Goal: Transaction & Acquisition: Book appointment/travel/reservation

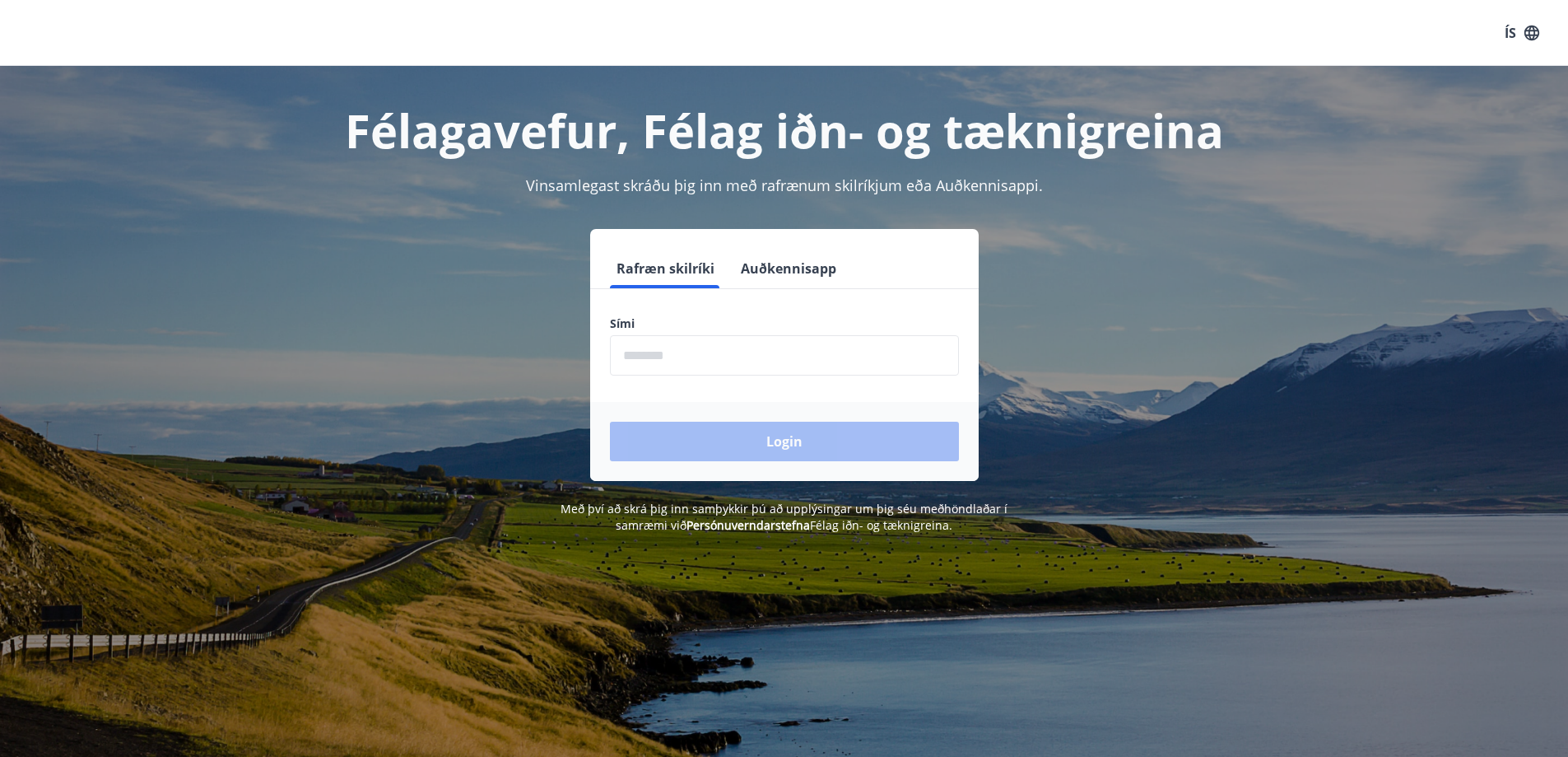
click at [701, 367] on input "phone" at bounding box center [784, 355] width 349 height 41
type input "********"
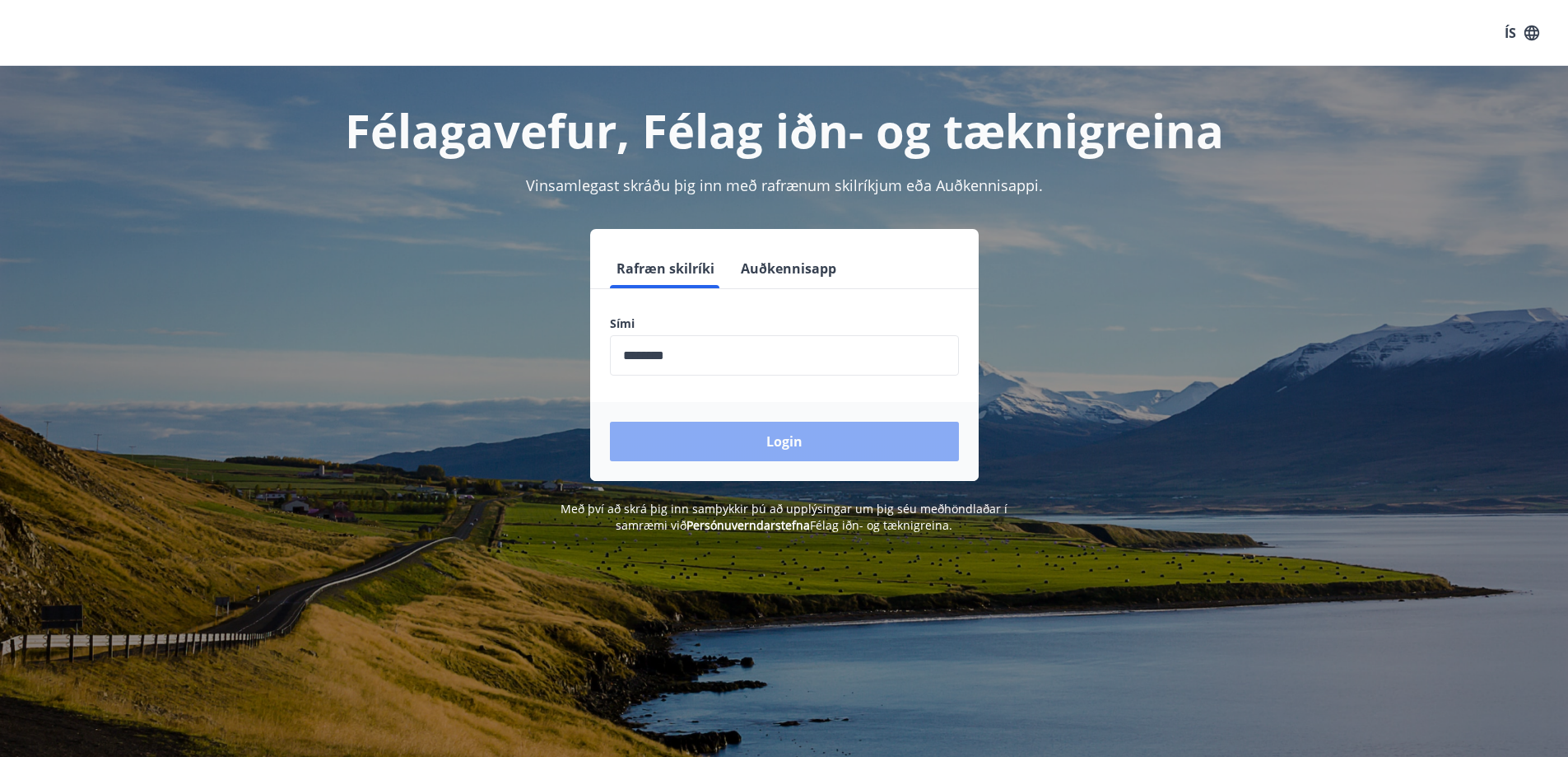
click at [816, 452] on button "Login" at bounding box center [784, 441] width 349 height 40
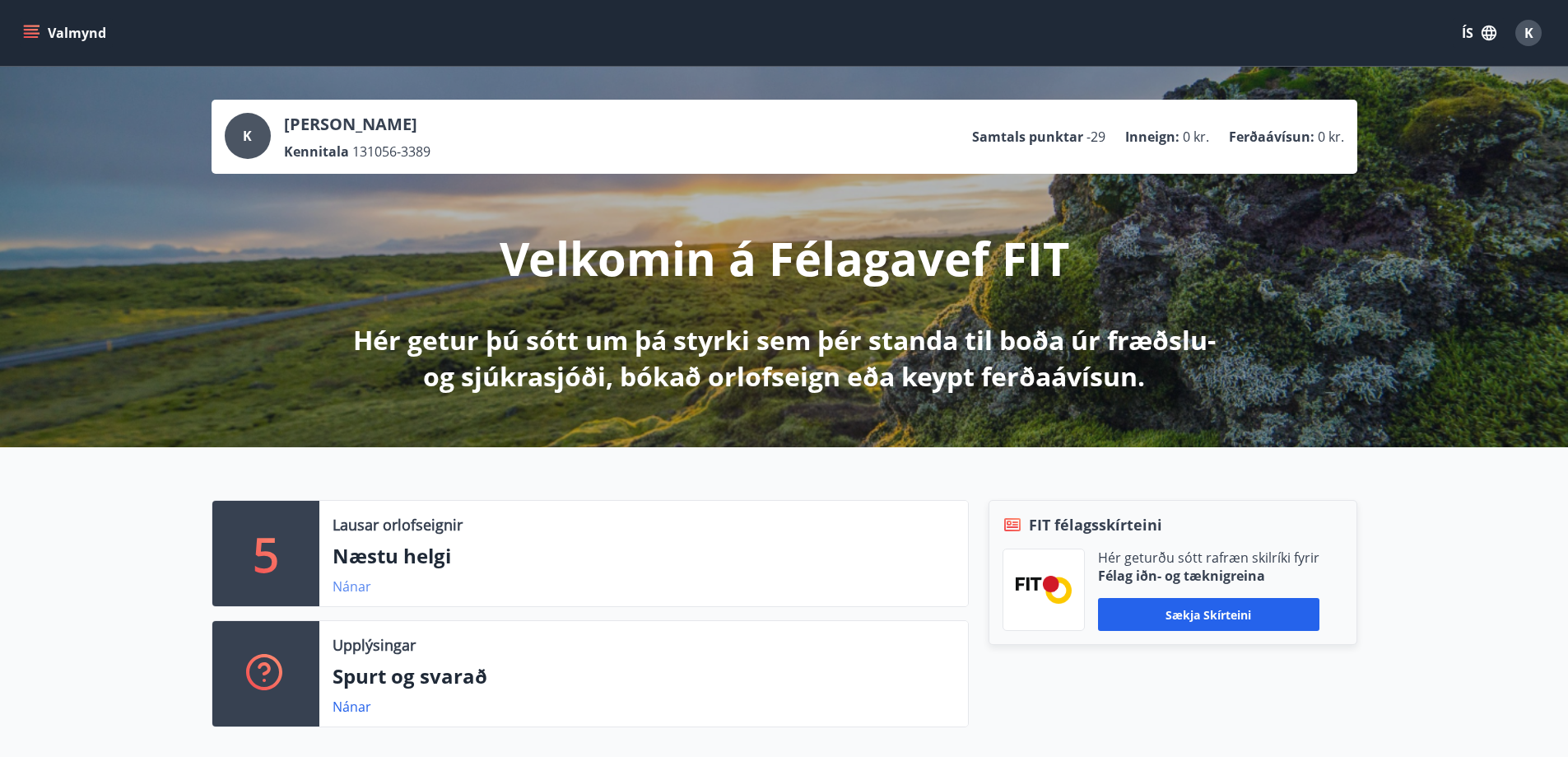
click at [358, 584] on link "Nánar" at bounding box center [352, 586] width 39 height 18
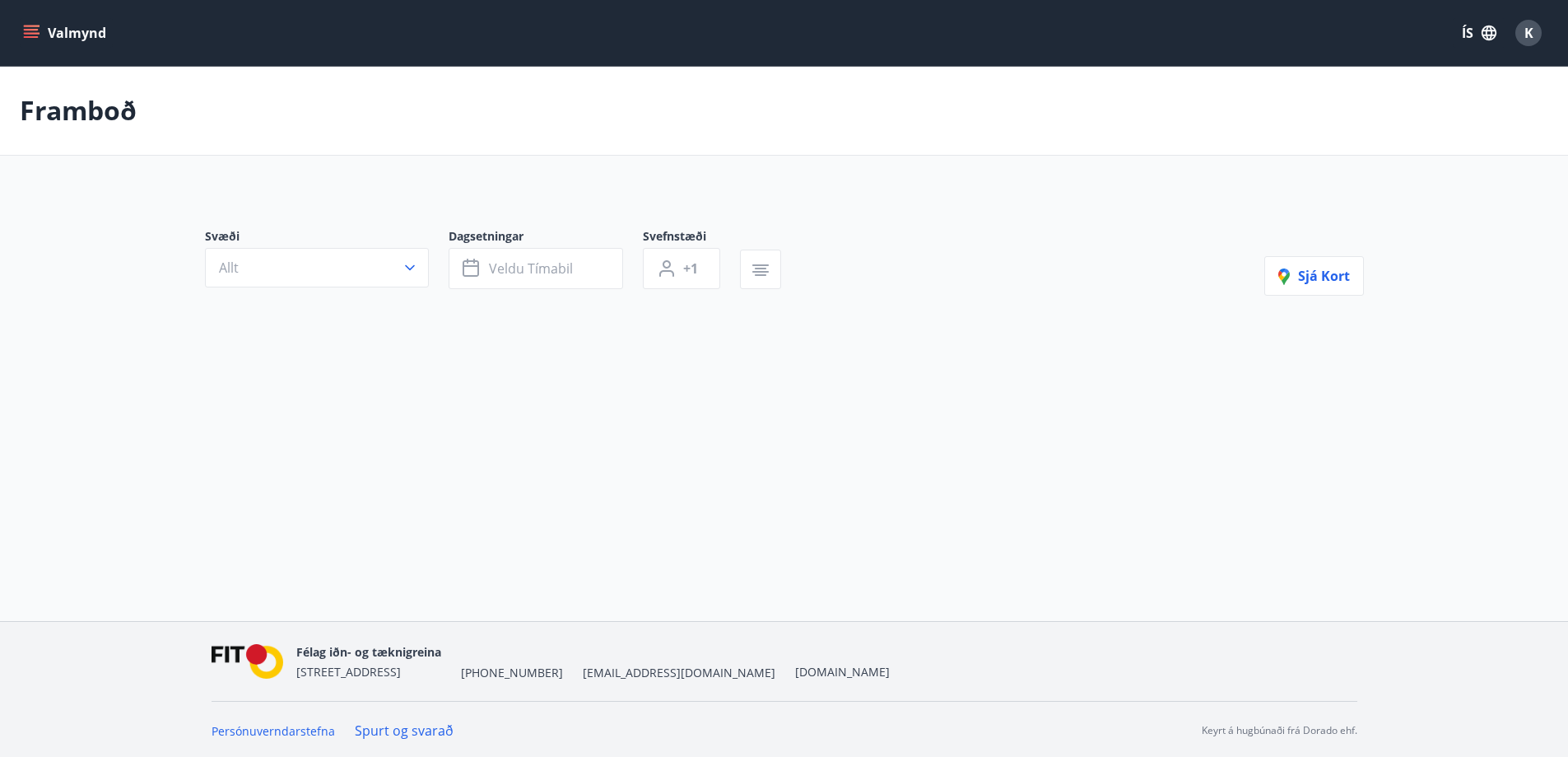
type input "*"
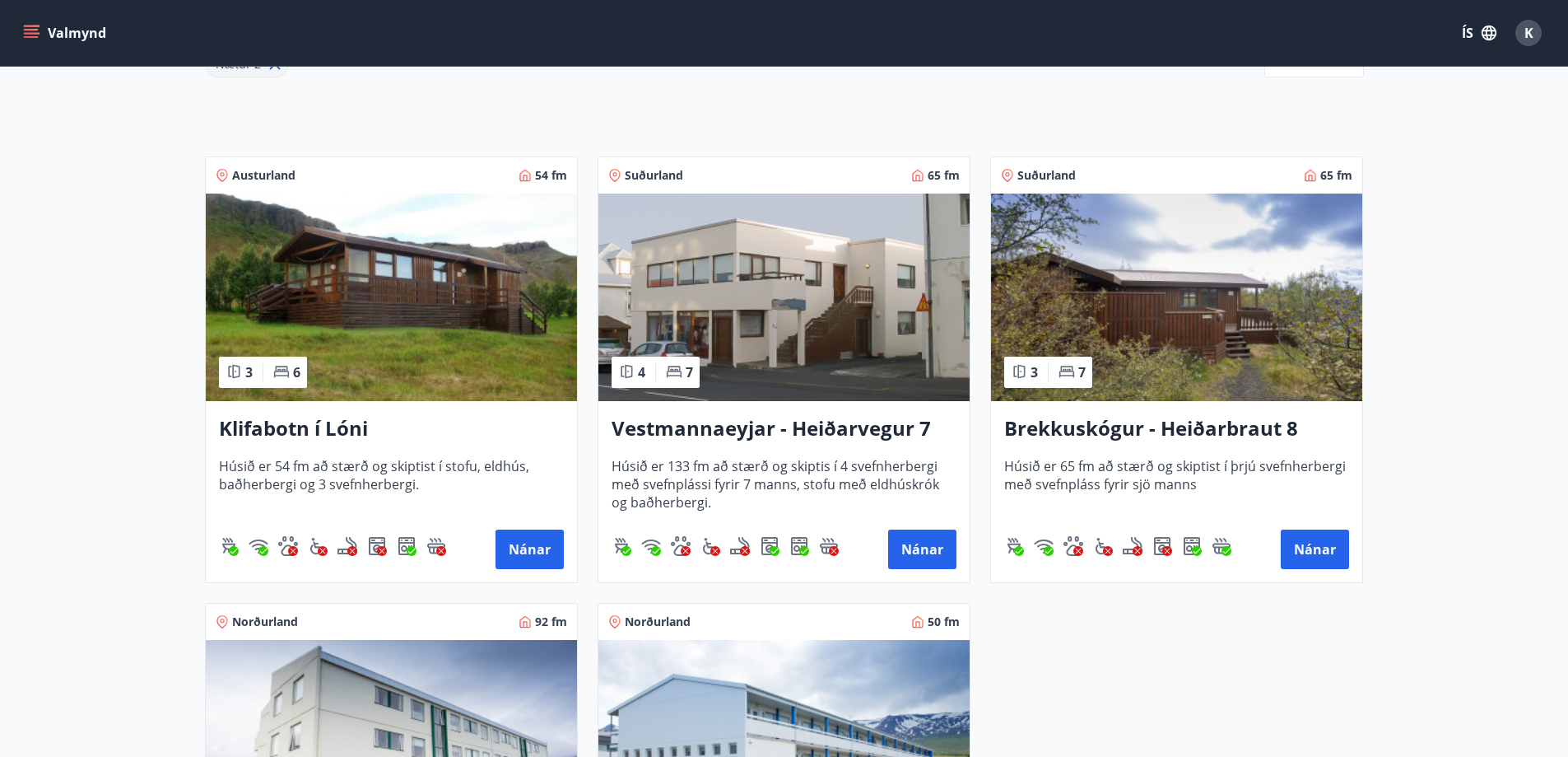
scroll to position [247, 0]
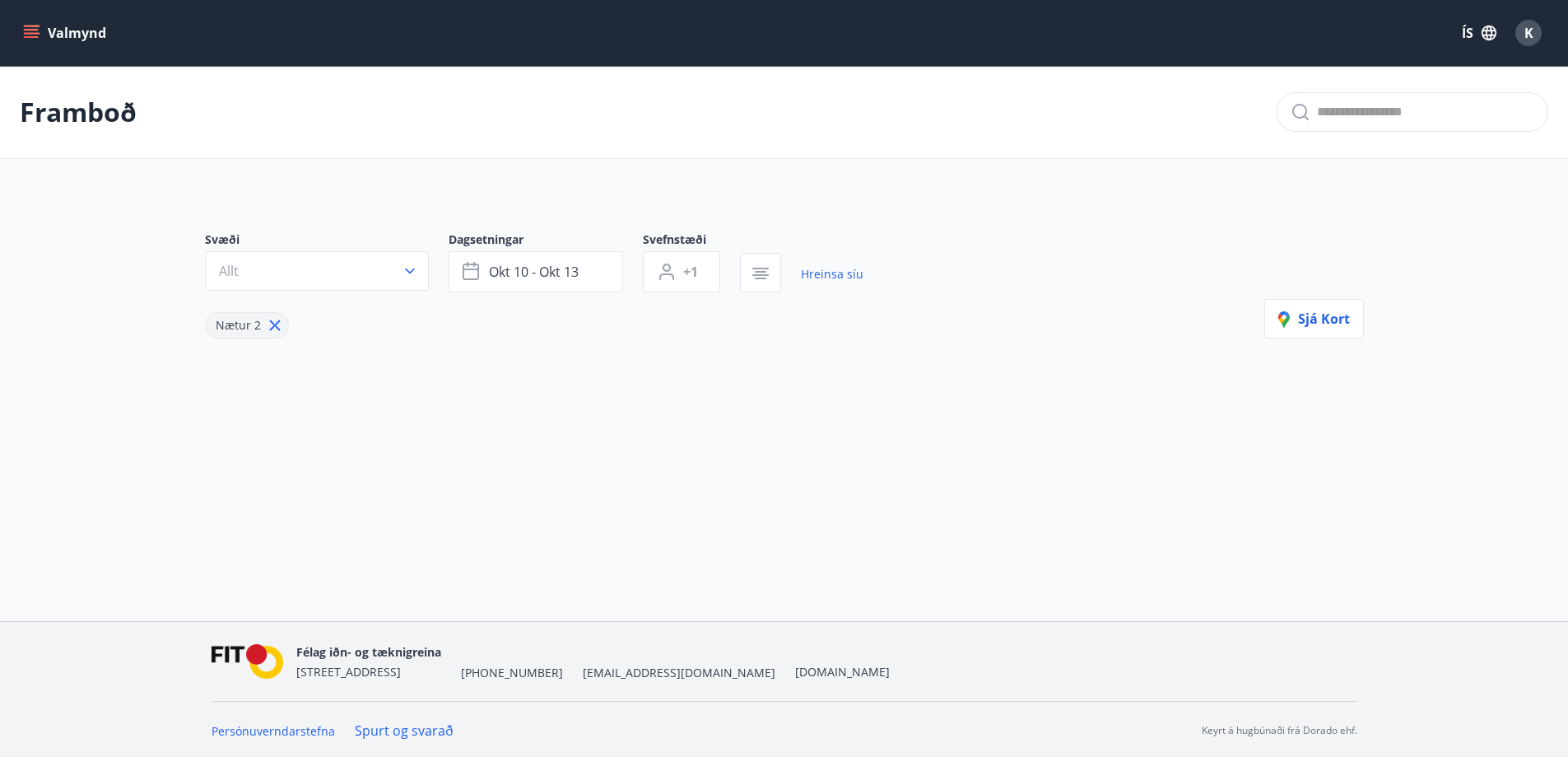
type input "*"
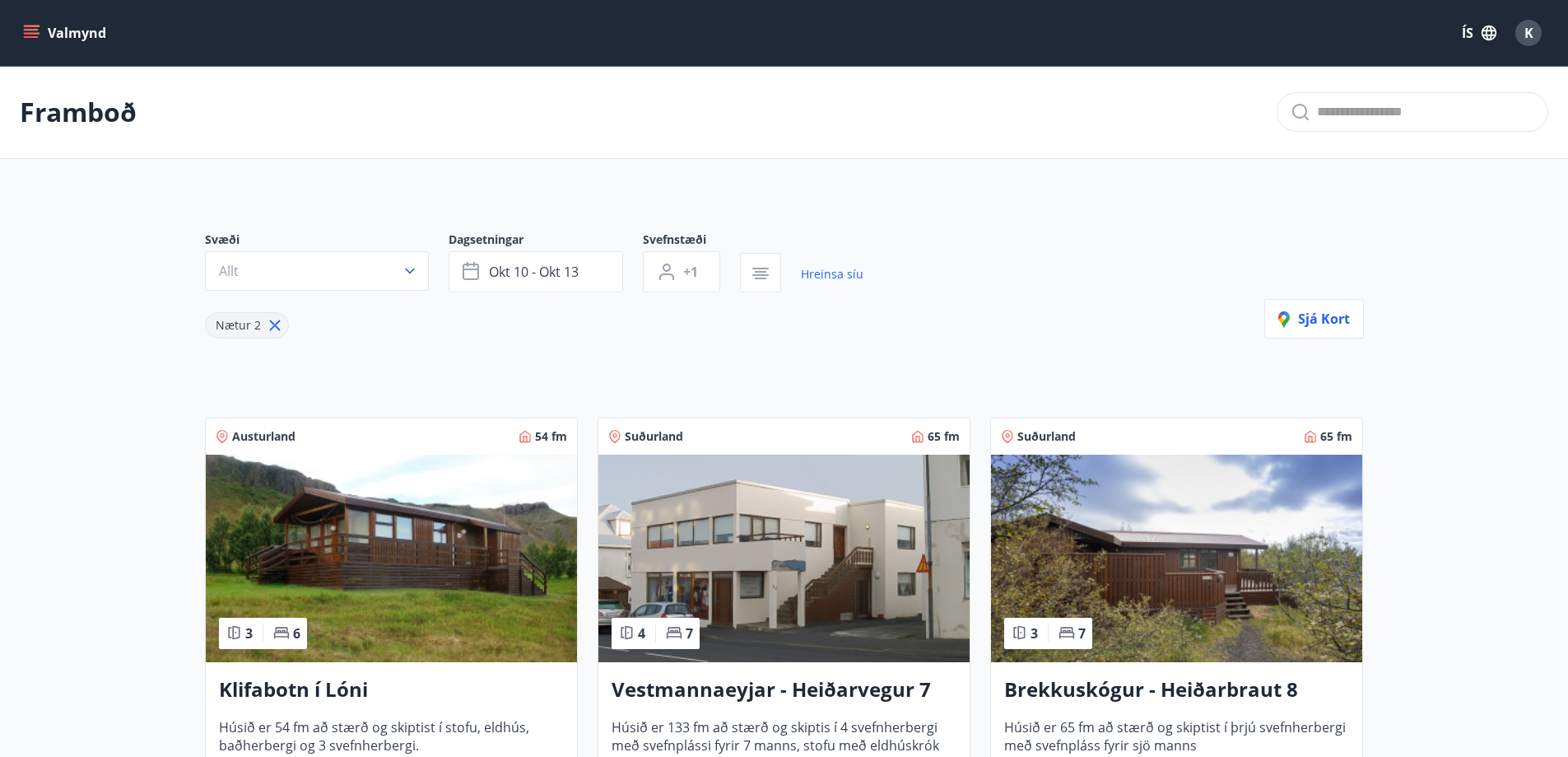
click at [30, 22] on button "Valmynd" at bounding box center [66, 32] width 93 height 30
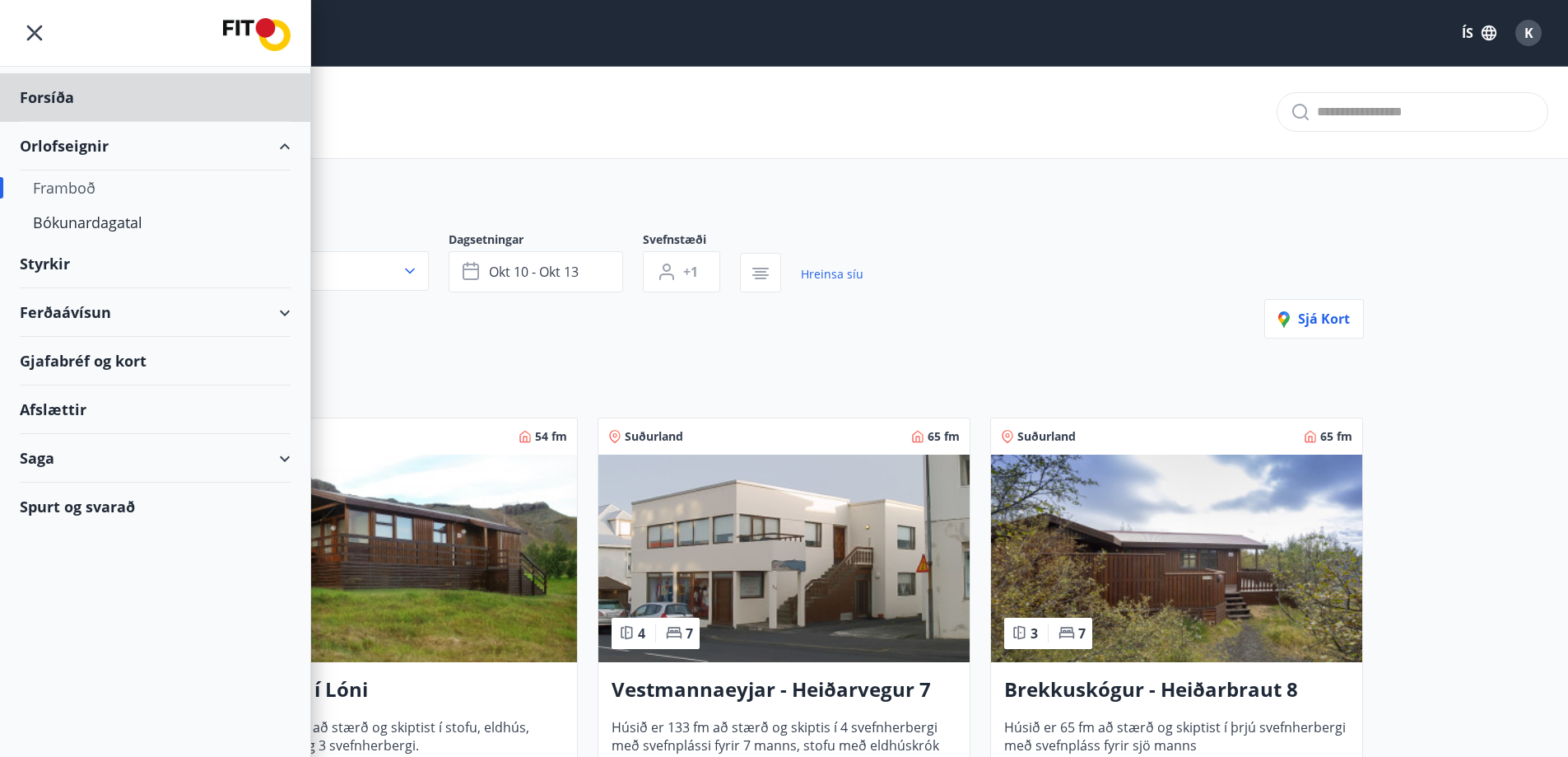
click at [41, 261] on div "Styrkir" at bounding box center [155, 264] width 271 height 49
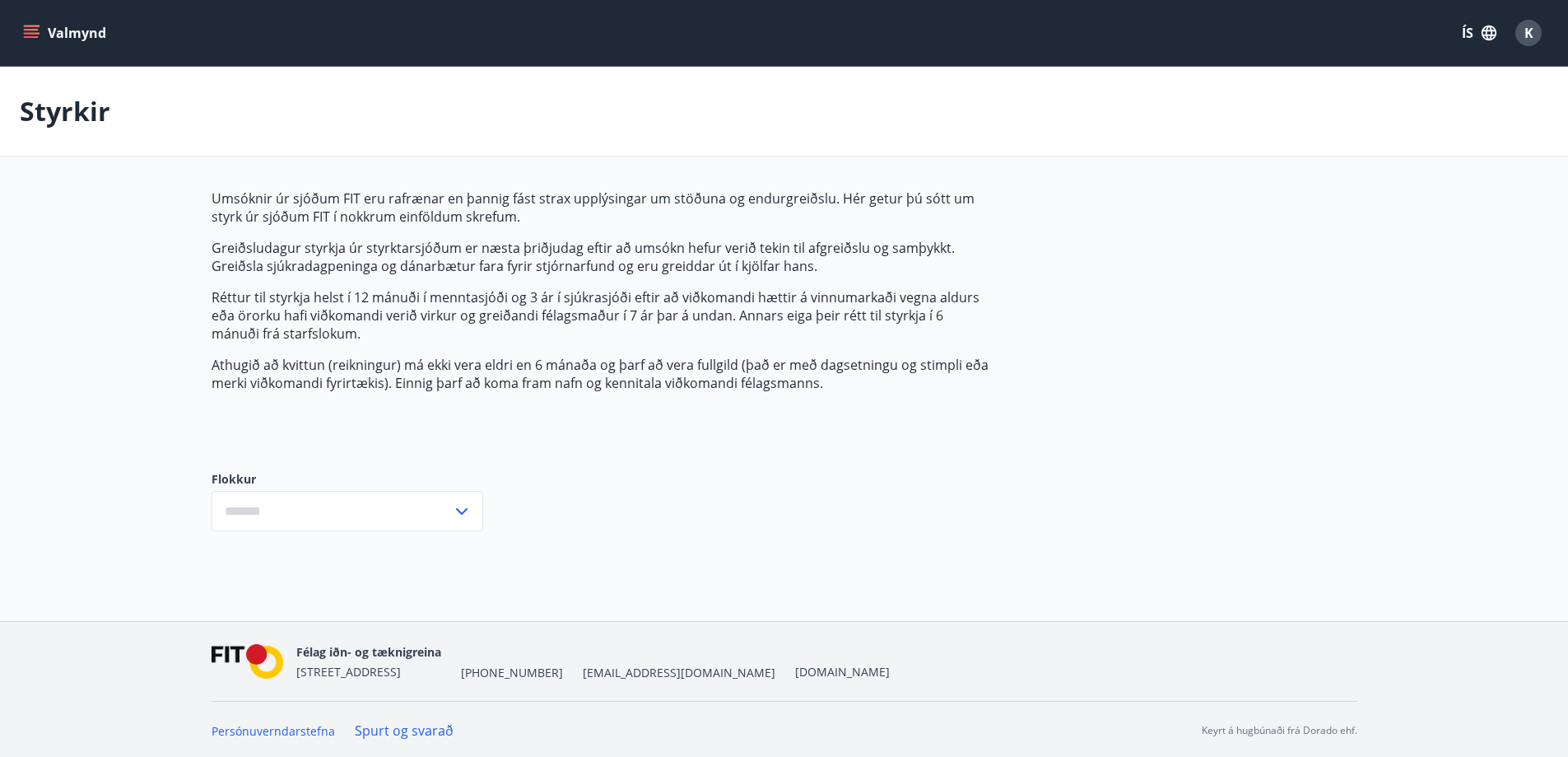
type input "***"
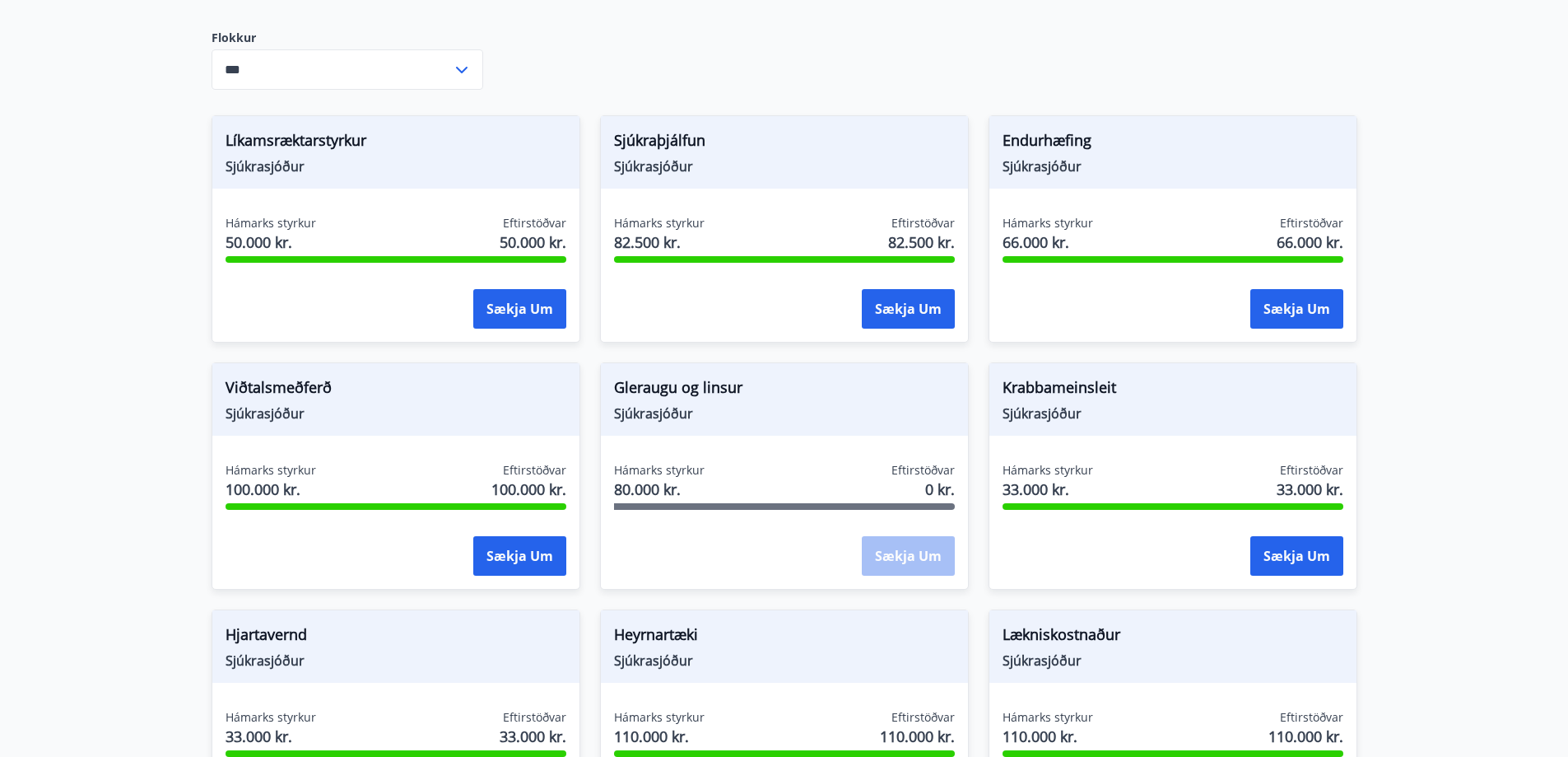
scroll to position [432, 0]
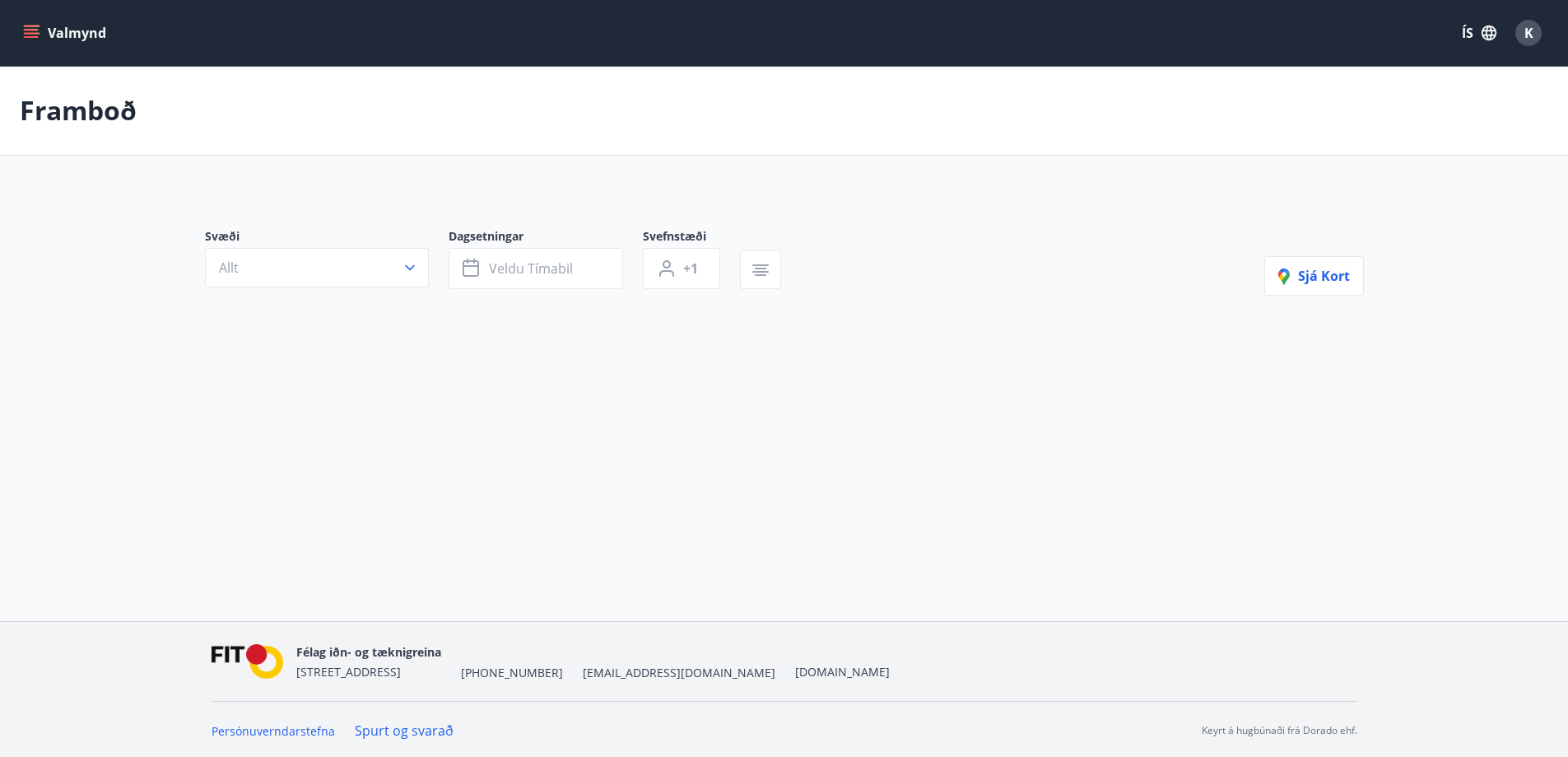
type input "*"
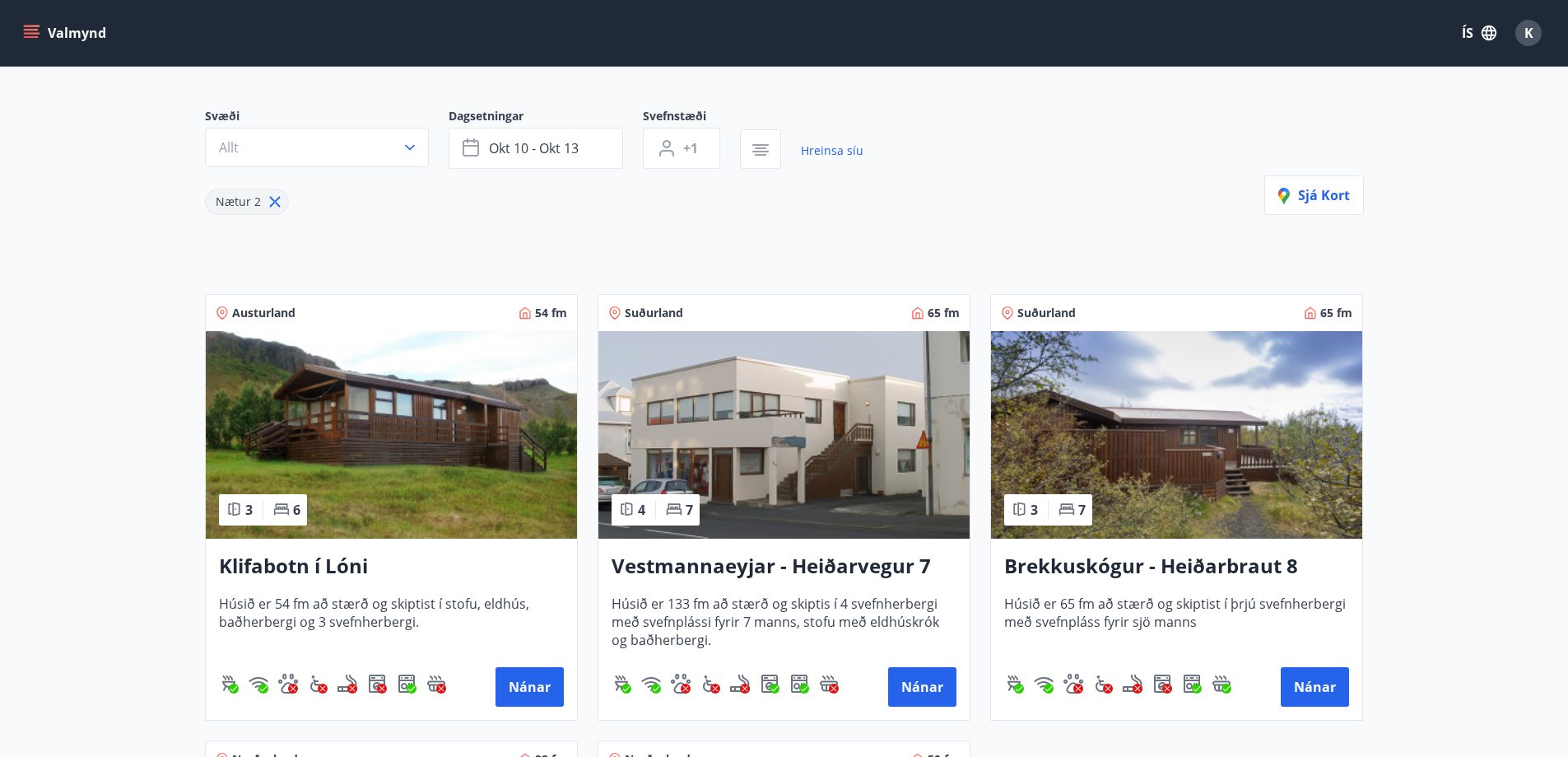
scroll to position [82, 0]
